Goal: Information Seeking & Learning: Learn about a topic

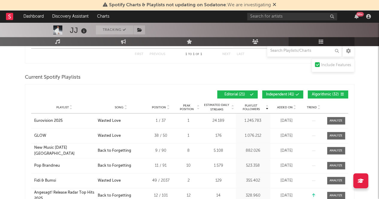
scroll to position [126, 0]
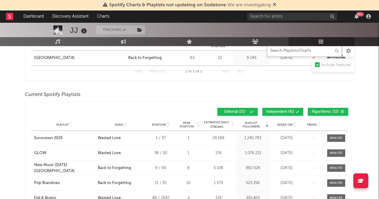
click at [321, 51] on input "text" at bounding box center [304, 51] width 75 height 12
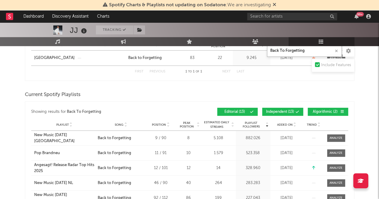
type input "Back To Forgetting"
click at [281, 110] on span "Independent ( 13 )" at bounding box center [280, 112] width 28 height 4
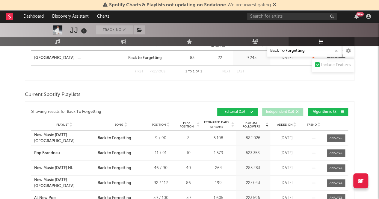
click at [316, 110] on span "Algorithmic ( 2 )" at bounding box center [326, 112] width 28 height 4
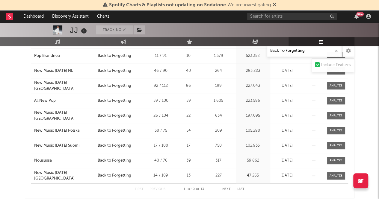
scroll to position [231, 0]
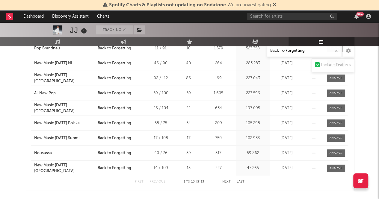
click at [227, 178] on div "First Previous 1 to 10 of 13 Next Last" at bounding box center [190, 182] width 110 height 12
click at [227, 180] on button "Next" at bounding box center [226, 181] width 8 height 3
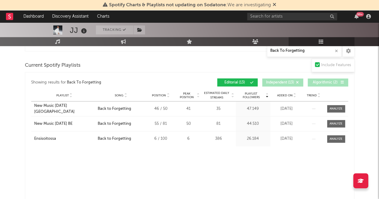
scroll to position [0, 0]
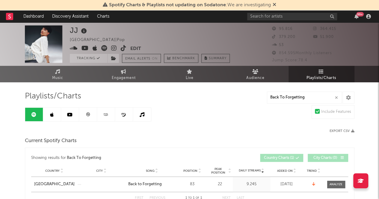
click at [274, 6] on icon at bounding box center [275, 4] width 4 height 5
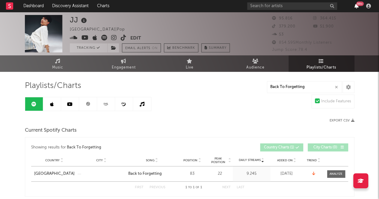
click at [357, 7] on icon "button" at bounding box center [356, 6] width 4 height 5
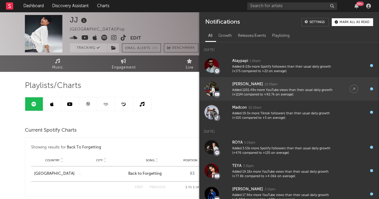
click at [300, 92] on div "Added 1201.49x more YouTube views than their usual daily growth (+111M compared…" at bounding box center [284, 92] width 105 height 9
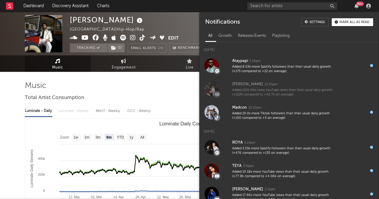
select select "6m"
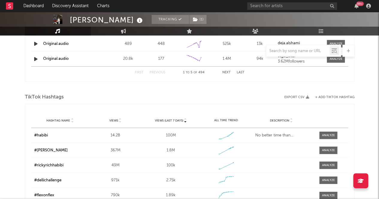
scroll to position [636, 0]
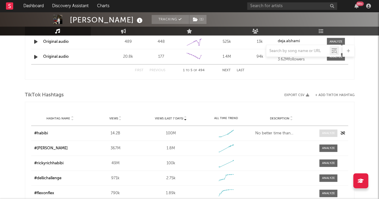
click at [325, 133] on div at bounding box center [328, 133] width 13 height 4
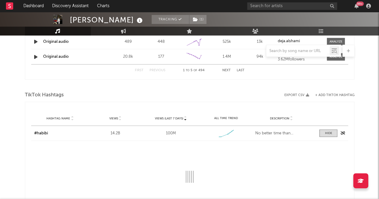
click at [46, 135] on link "# habibi" at bounding box center [41, 134] width 14 height 4
select select "6m"
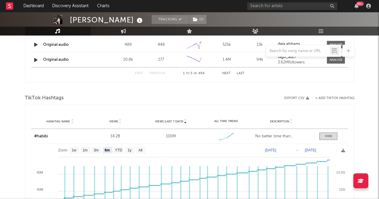
scroll to position [597, 0]
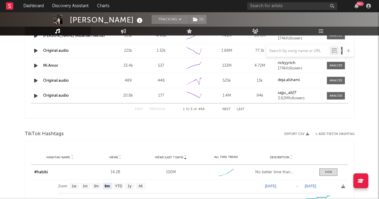
click at [355, 3] on div "99 +" at bounding box center [310, 6] width 126 height 12
click at [354, 4] on icon "button" at bounding box center [356, 6] width 4 height 5
